Goal: Connect with others: Connect with others

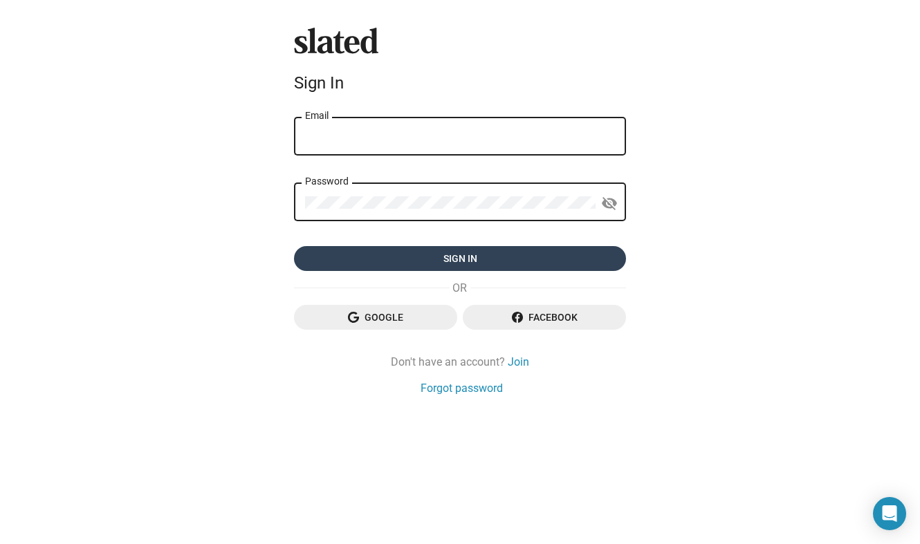
type input "tonidantonio@gmail.com"
click at [466, 254] on span "Sign in" at bounding box center [460, 258] width 310 height 25
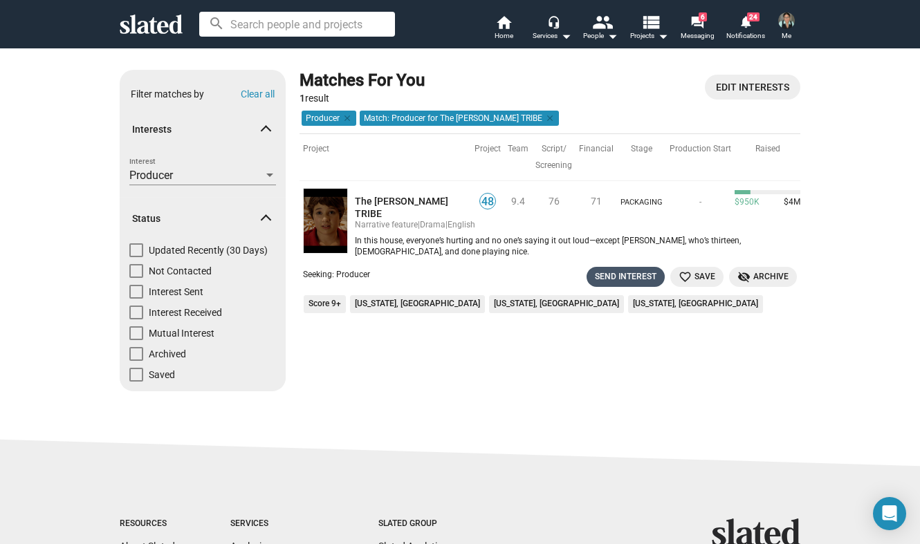
click at [624, 270] on div "Send Interest" at bounding box center [626, 277] width 62 height 15
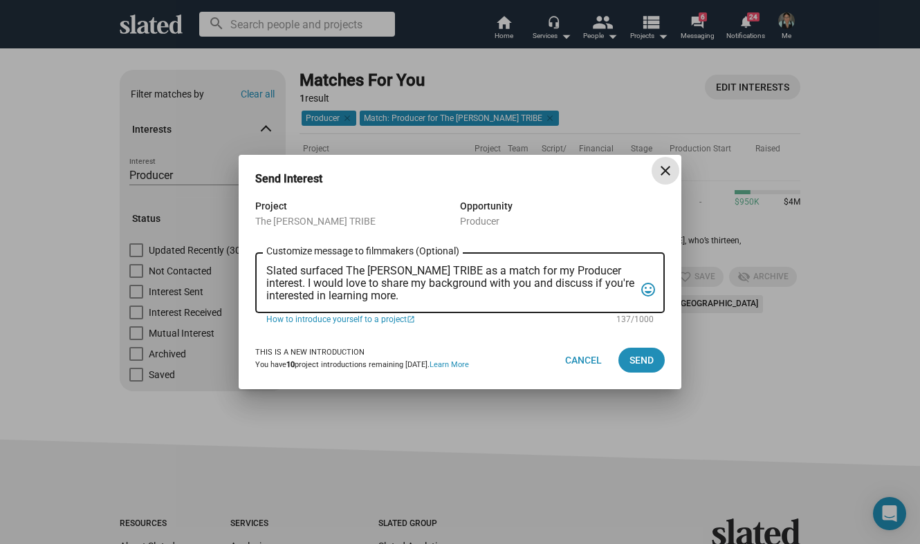
click at [409, 297] on textarea "Slated surfaced The PARKER TRIBE as a match for my Producer interest. I would l…" at bounding box center [450, 283] width 368 height 37
drag, startPoint x: 404, startPoint y: 296, endPoint x: 629, endPoint y: 302, distance: 225.5
click at [629, 302] on div "Slated surfaced The PARKER TRIBE as a match for my Producer interest. I would l…" at bounding box center [450, 281] width 368 height 63
type textarea "Slated surfaced The PARKER TRIBE as a match for my Producer interest. I would l…"
click at [637, 353] on span "Send" at bounding box center [641, 360] width 24 height 25
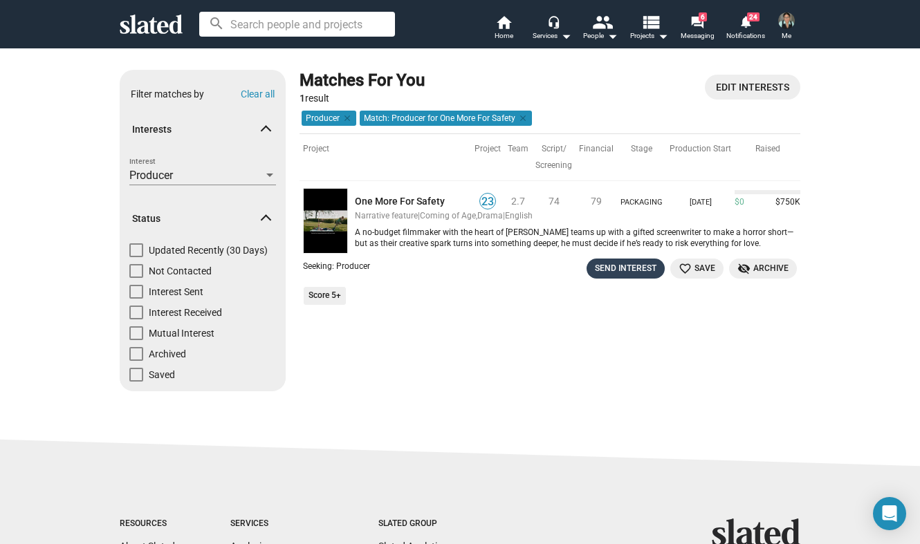
click at [612, 266] on div "Send Interest" at bounding box center [626, 268] width 62 height 15
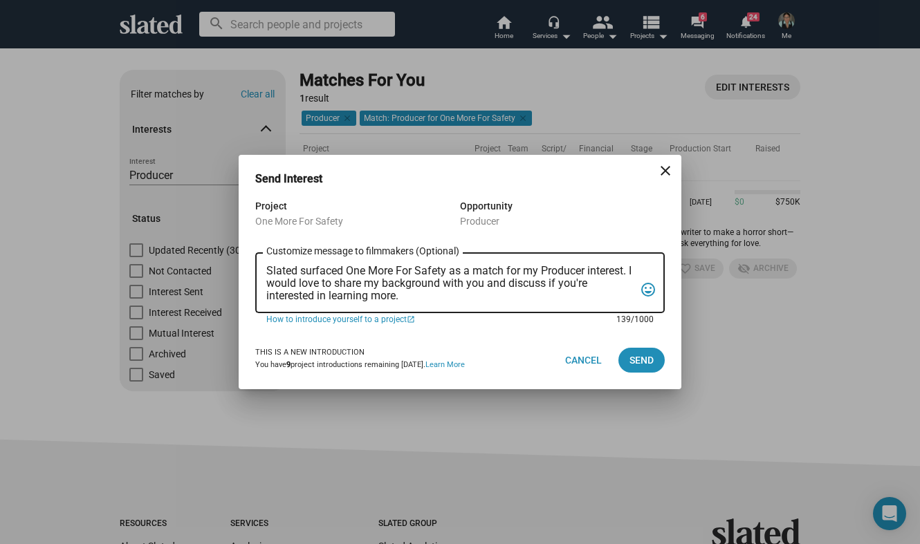
click at [422, 293] on textarea "Slated surfaced One More For Safety as a match for my Producer interest. I woul…" at bounding box center [450, 283] width 368 height 37
paste textarea "Thanks so much, [PERSON_NAME] D with Shake The Tree"
type textarea "Slated surfaced One More For Safety as a match for my Producer interest. I woul…"
click at [639, 357] on span "Send" at bounding box center [641, 360] width 24 height 25
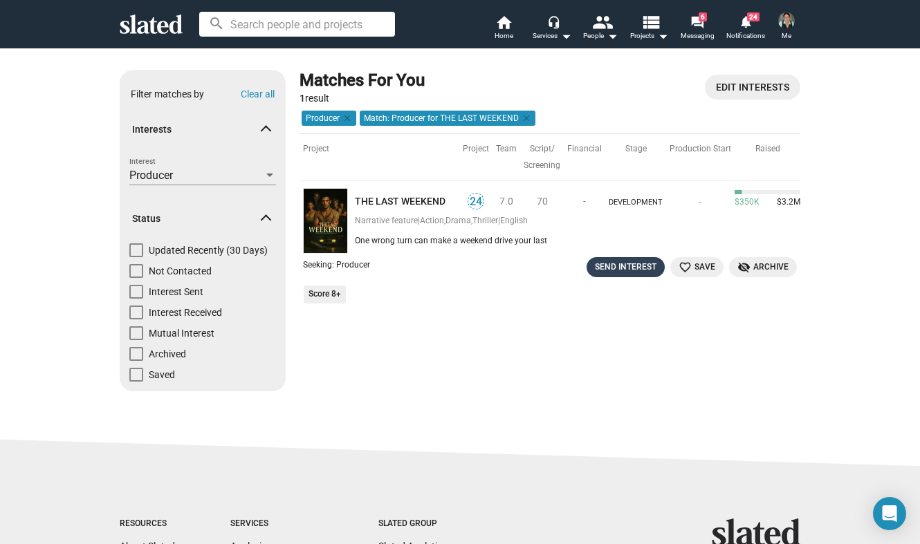
click at [621, 267] on div "Send Interest" at bounding box center [626, 267] width 62 height 15
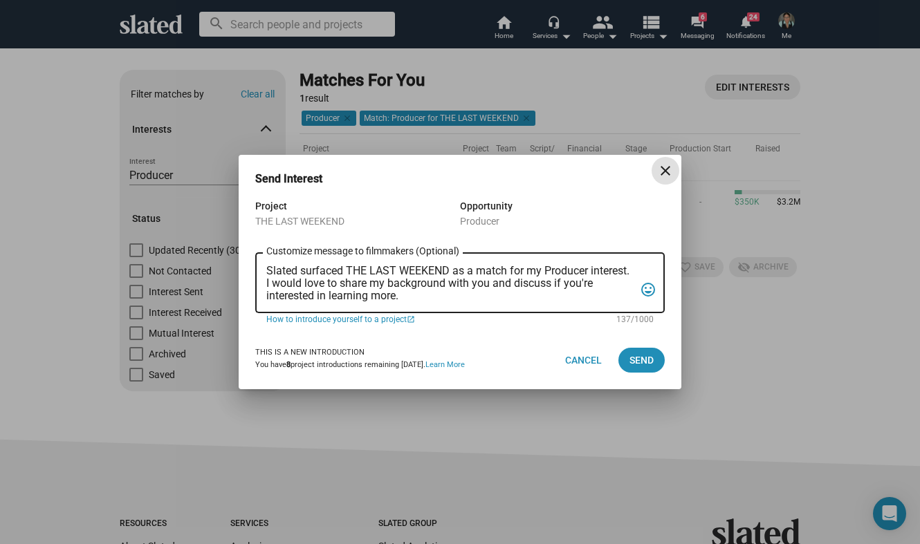
click at [414, 301] on textarea "Slated surfaced THE LAST WEEKEND as a match for my Producer interest. I would l…" at bounding box center [450, 283] width 368 height 37
paste textarea "Thanks so much, [PERSON_NAME] D with Shake The Tree"
type textarea "Slated surfaced THE LAST WEEKEND as a match for my Producer interest. I would l…"
click at [639, 357] on span "Send" at bounding box center [641, 360] width 24 height 25
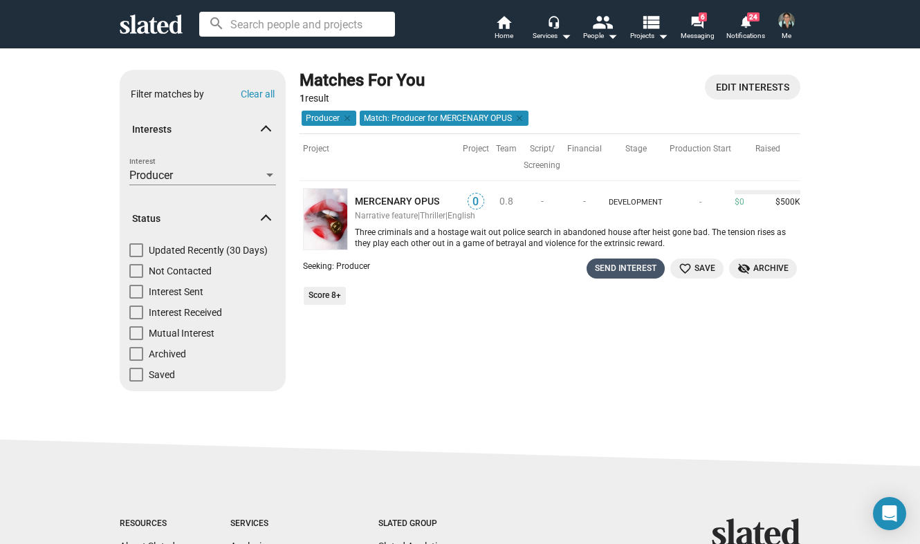
click at [626, 266] on div "Send Interest" at bounding box center [626, 268] width 62 height 15
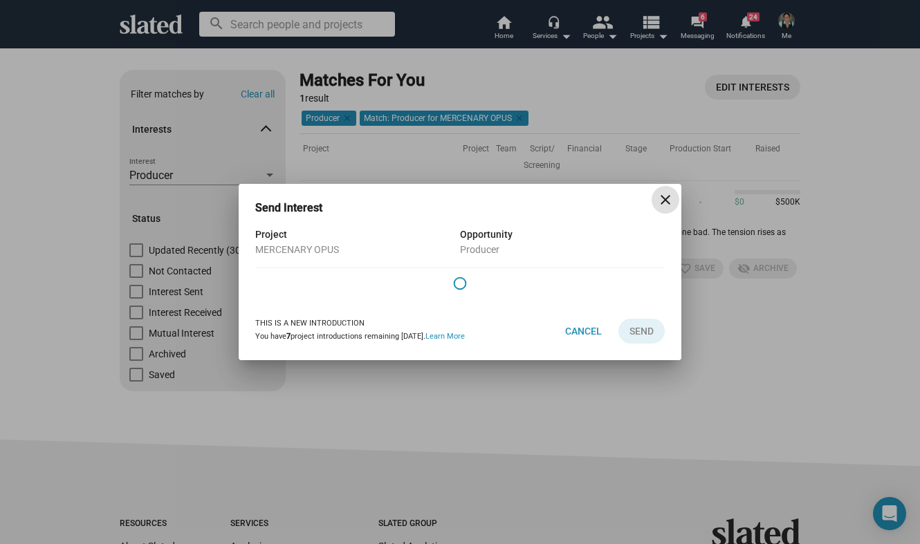
click at [658, 204] on mat-icon "close" at bounding box center [665, 200] width 17 height 17
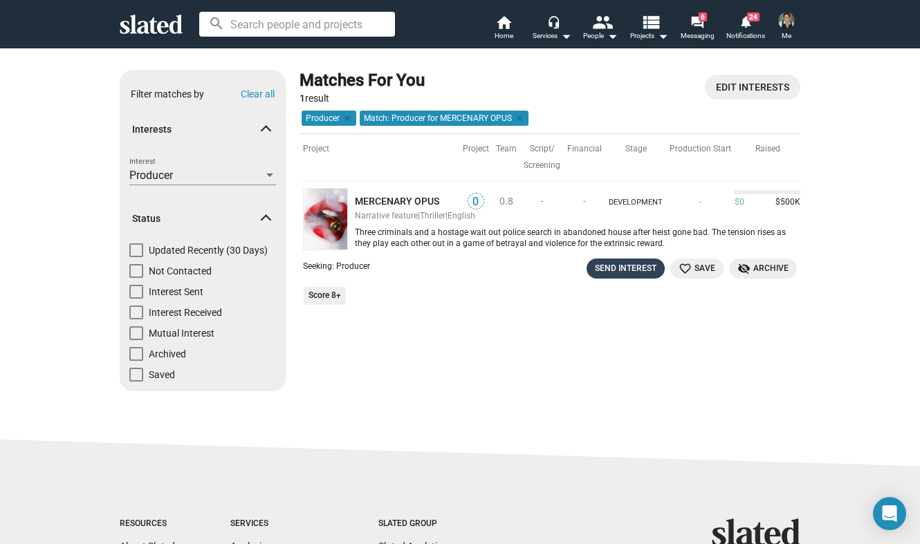
click at [622, 265] on div "Send Interest" at bounding box center [626, 268] width 62 height 15
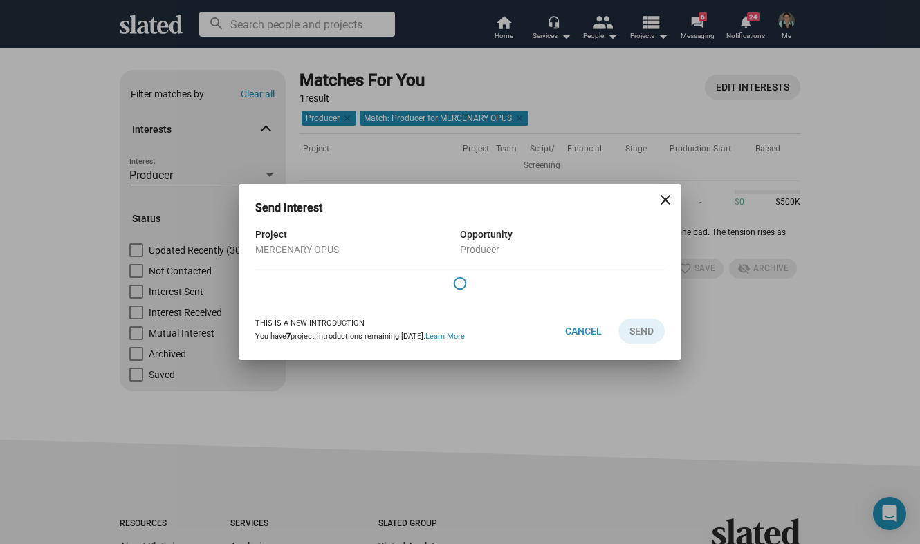
click at [417, 270] on div at bounding box center [459, 285] width 409 height 35
click at [661, 199] on mat-icon "close" at bounding box center [665, 200] width 17 height 17
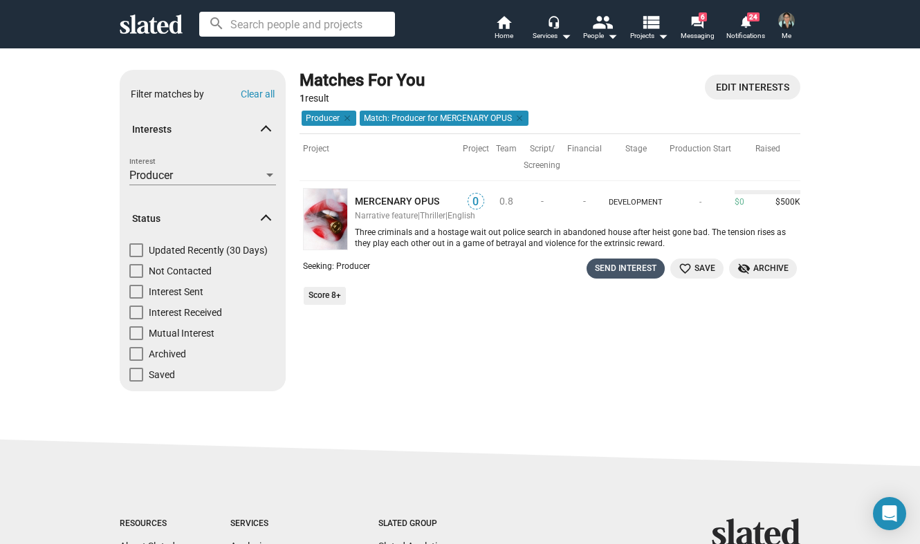
click at [624, 267] on div "Send Interest" at bounding box center [626, 268] width 62 height 15
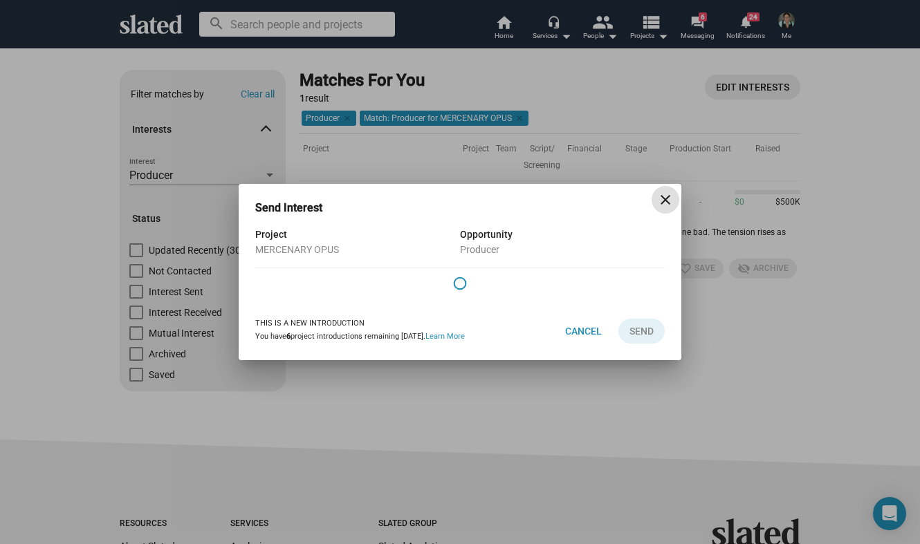
click at [662, 194] on mat-icon "close" at bounding box center [665, 200] width 17 height 17
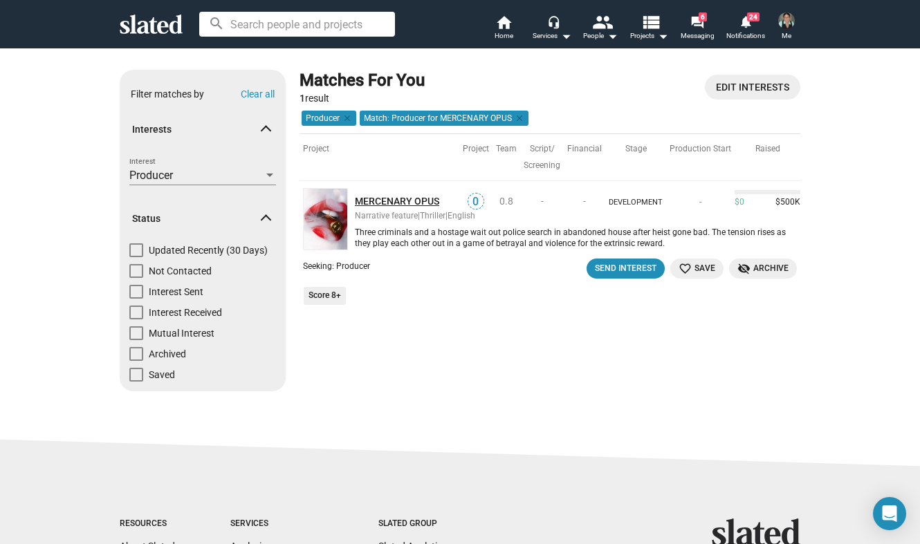
click at [409, 196] on link "MERCENARY OPUS" at bounding box center [407, 201] width 104 height 13
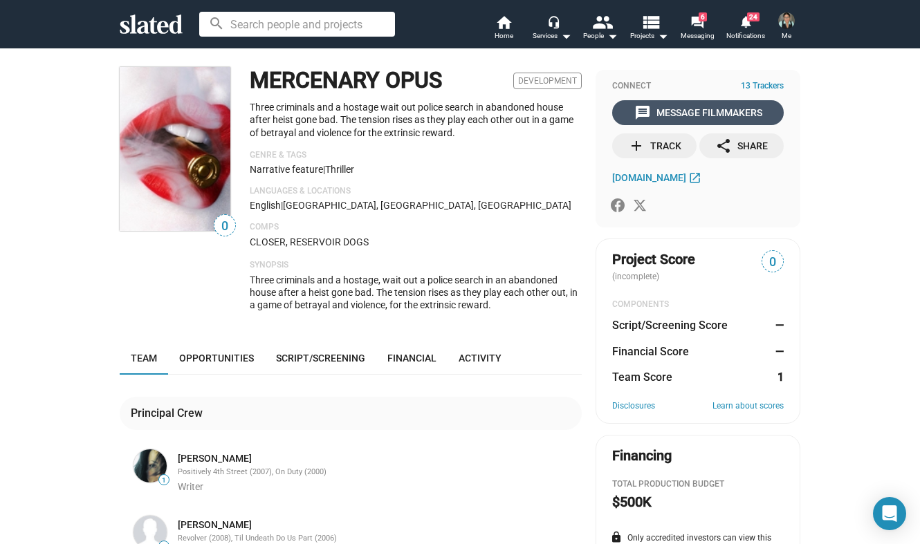
click at [697, 107] on div "message Message Filmmakers" at bounding box center [698, 112] width 128 height 25
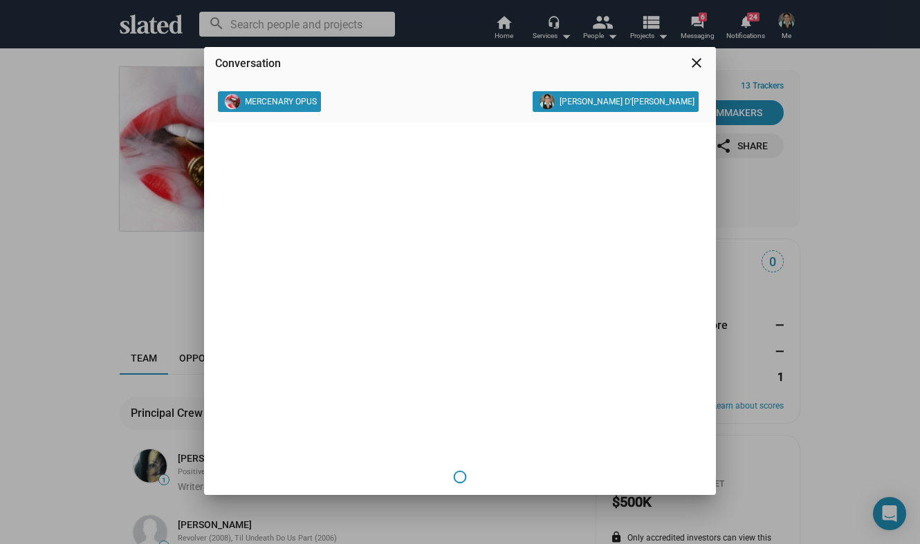
click at [691, 59] on mat-icon "close" at bounding box center [696, 63] width 17 height 17
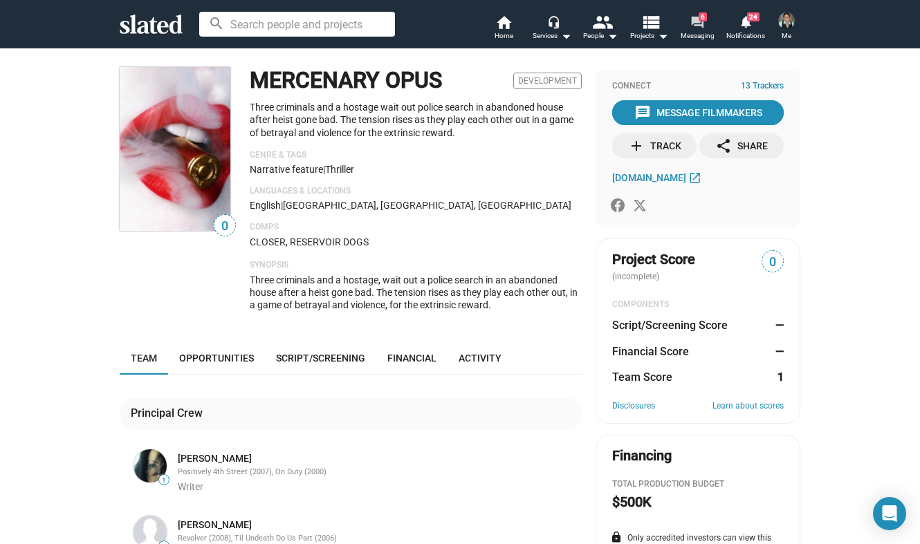
click at [697, 15] on mat-icon "forum" at bounding box center [696, 21] width 13 height 13
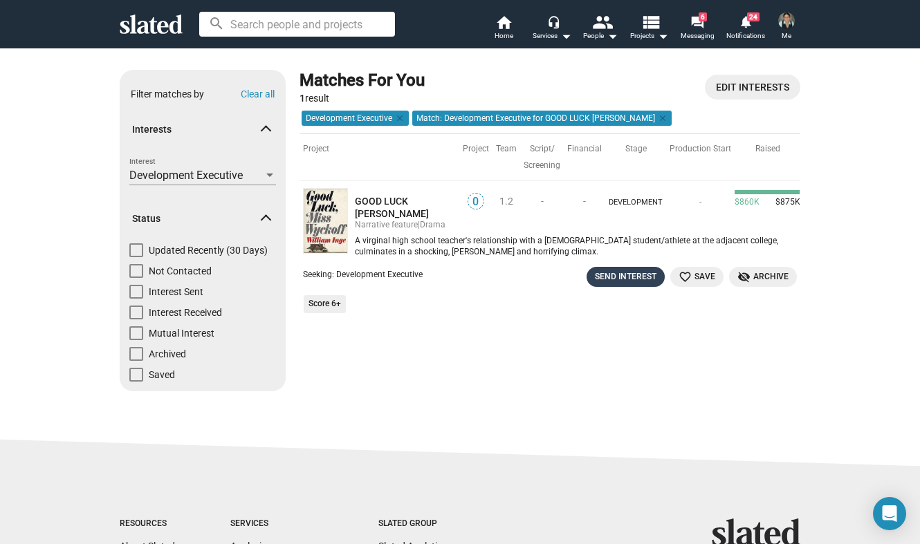
click at [628, 272] on div "Send Interest" at bounding box center [626, 277] width 62 height 15
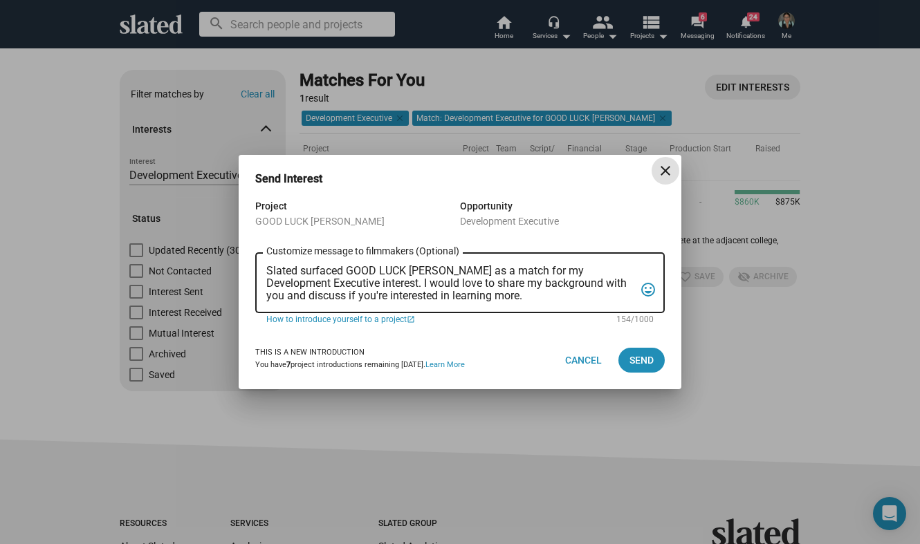
click at [537, 297] on textarea "Slated surfaced GOOD LUCK [PERSON_NAME] as a match for my Development Executive…" at bounding box center [450, 283] width 368 height 37
paste textarea "Thanks so much, [PERSON_NAME] D with Shake The Tree"
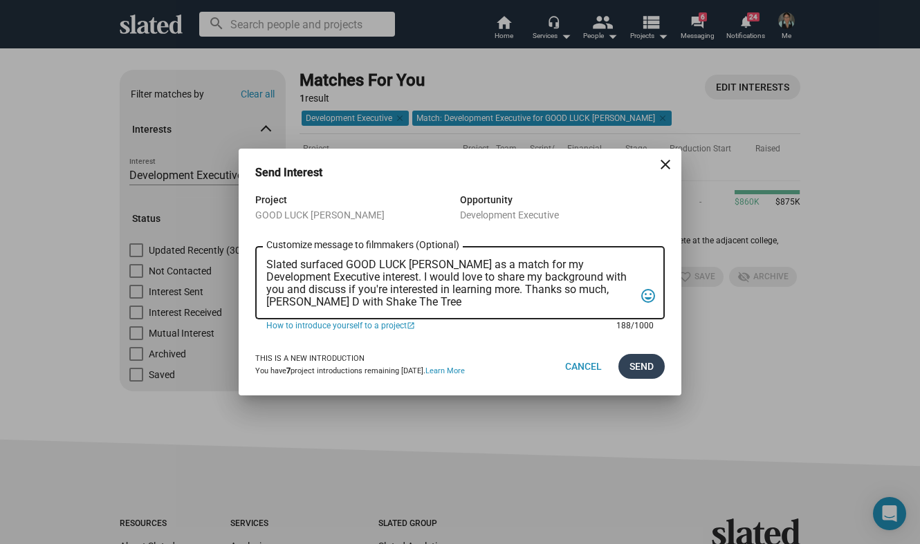
type textarea "Slated surfaced GOOD LUCK [PERSON_NAME] as a match for my Development Executive…"
click at [631, 360] on span "Send" at bounding box center [641, 366] width 24 height 25
